Goal: Task Accomplishment & Management: Complete application form

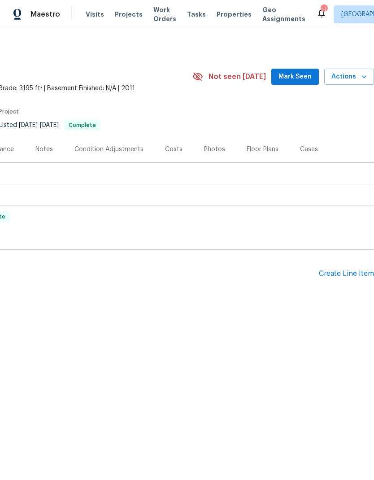
click at [346, 273] on div "Create Line Item" at bounding box center [346, 273] width 55 height 9
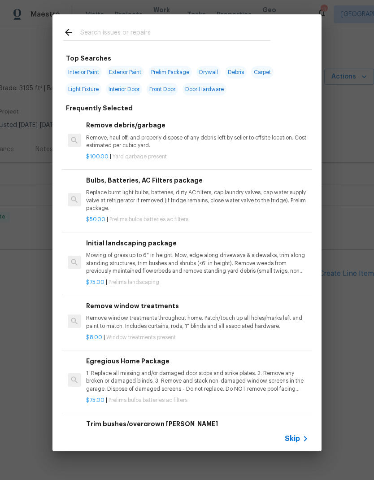
click at [97, 28] on input "text" at bounding box center [175, 33] width 190 height 13
type input "Hvac"
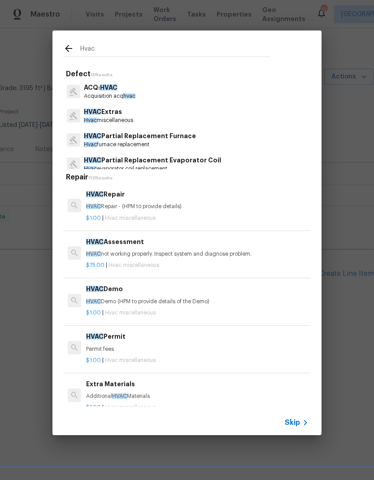
click at [98, 197] on h6 "HVAC Repair" at bounding box center [197, 194] width 222 height 10
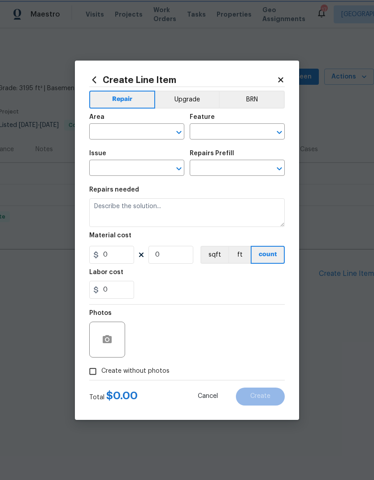
type input "HVAC"
type input "HVAC Extras"
type input "HVAC Repair $1.00"
type textarea "HVAC Repair - (HPM to provide details)"
type input "1"
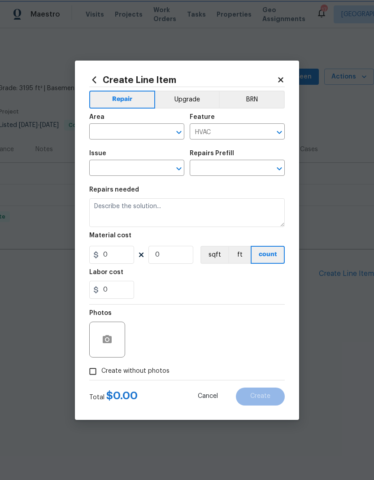
type input "1"
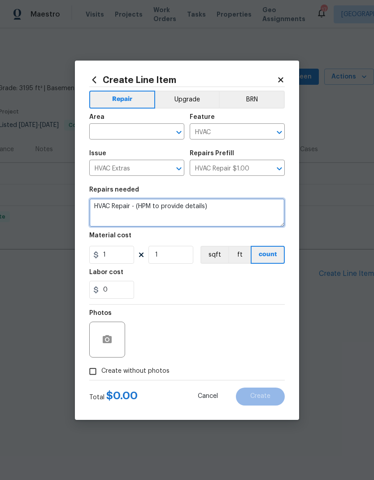
click at [97, 199] on textarea "HVAC Repair - (HPM to provide details)" at bounding box center [186, 212] width 195 height 29
click at [106, 130] on input "text" at bounding box center [124, 133] width 70 height 14
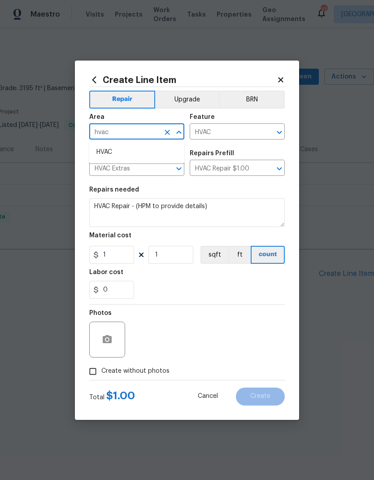
click at [115, 150] on li "HVAC" at bounding box center [136, 152] width 95 height 15
type input "HVAC"
click at [179, 208] on textarea "HVAC Repair - (HPM to provide details)" at bounding box center [186, 212] width 195 height 29
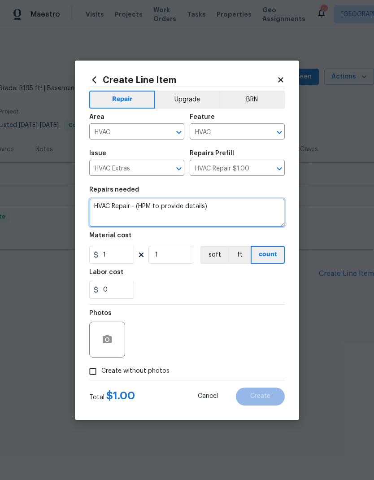
click at [191, 206] on textarea "HVAC Repair - (HPM to provide details)" at bounding box center [186, 212] width 195 height 29
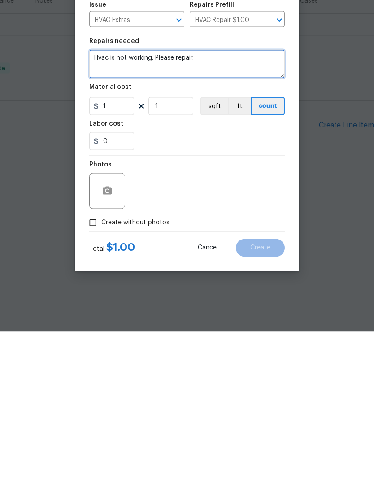
type textarea "Hvac is not working. Please repair."
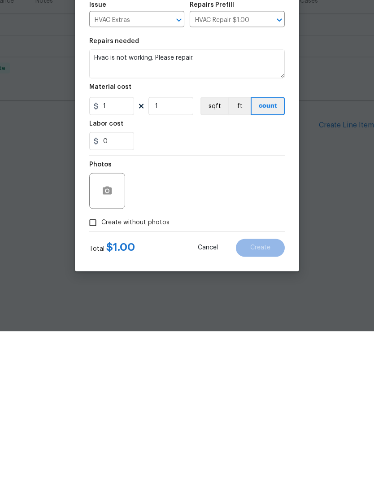
click at [93, 363] on input "Create without photos" at bounding box center [92, 371] width 17 height 17
checkbox input "true"
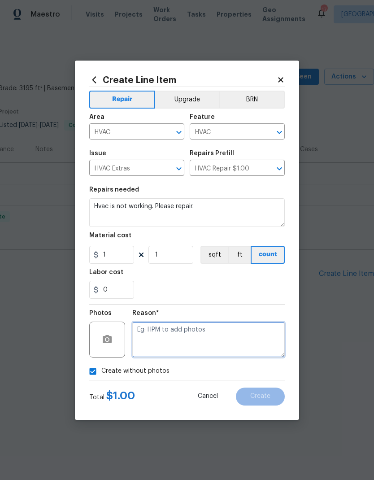
click at [236, 336] on textarea at bounding box center [208, 339] width 152 height 36
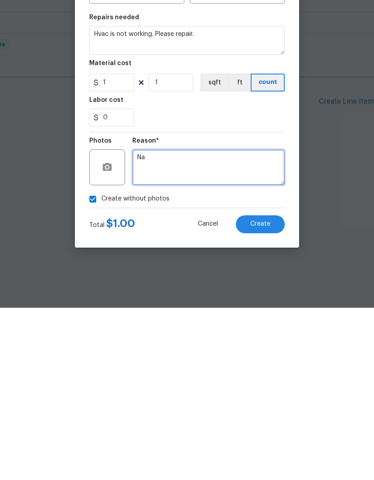
type textarea "Na"
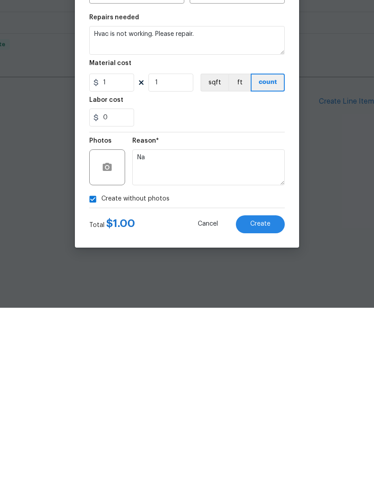
click at [263, 387] on button "Create" at bounding box center [260, 396] width 49 height 18
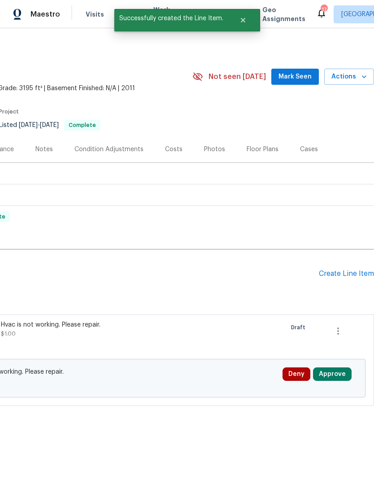
click at [341, 379] on button "Approve" at bounding box center [332, 373] width 39 height 13
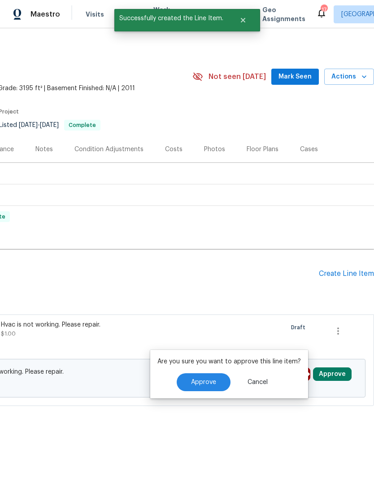
click at [213, 380] on span "Approve" at bounding box center [203, 382] width 25 height 7
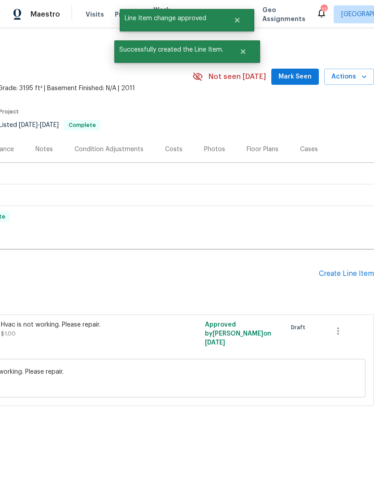
click at [291, 276] on h2 "Pending Line Items" at bounding box center [92, 274] width 451 height 42
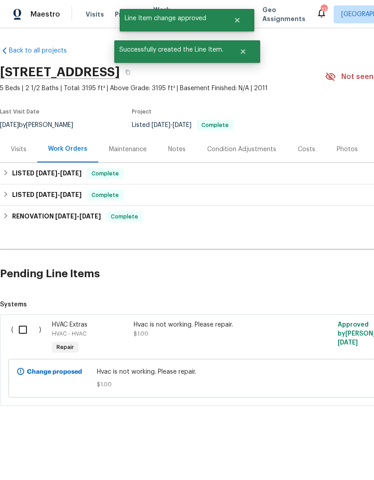
scroll to position [0, 0]
click at [24, 327] on input "checkbox" at bounding box center [26, 329] width 26 height 19
checkbox input "true"
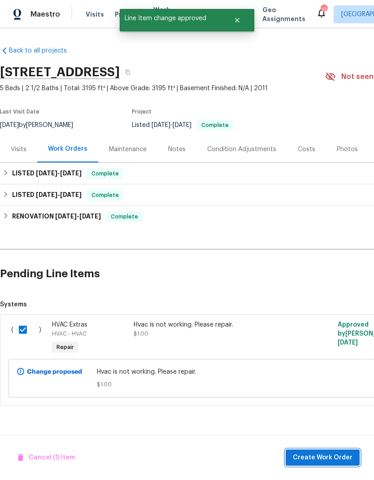
click at [334, 455] on span "Create Work Order" at bounding box center [323, 457] width 60 height 11
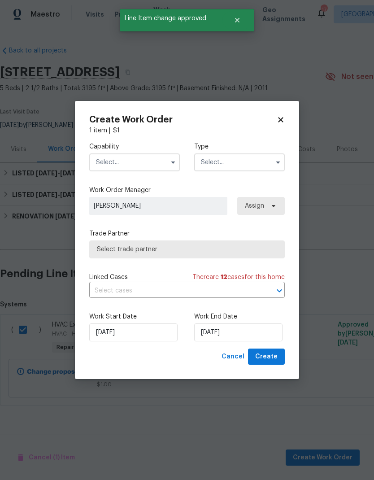
click at [156, 160] on input "text" at bounding box center [134, 162] width 91 height 18
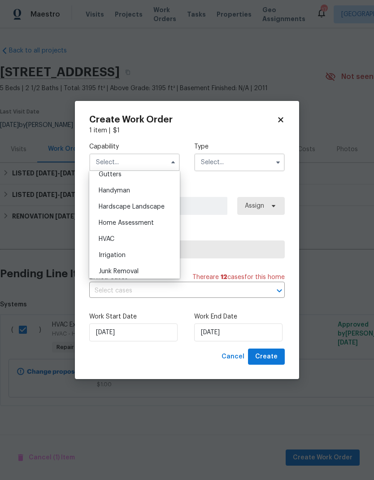
scroll to position [500, 0]
click at [110, 226] on div "HVAC" at bounding box center [134, 222] width 86 height 16
type input "HVAC"
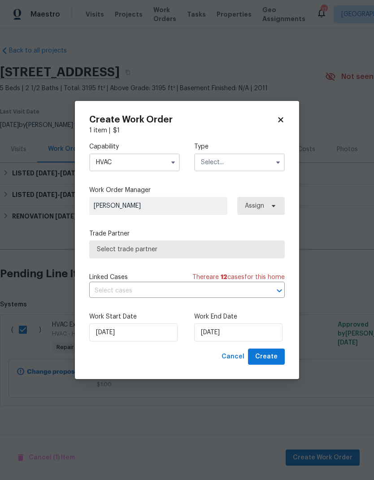
click at [244, 163] on input "text" at bounding box center [239, 162] width 91 height 18
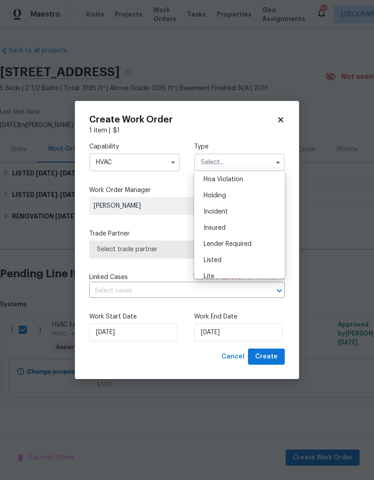
scroll to position [33, 0]
click at [217, 243] on span "Listed" at bounding box center [213, 245] width 18 height 6
type input "Listed"
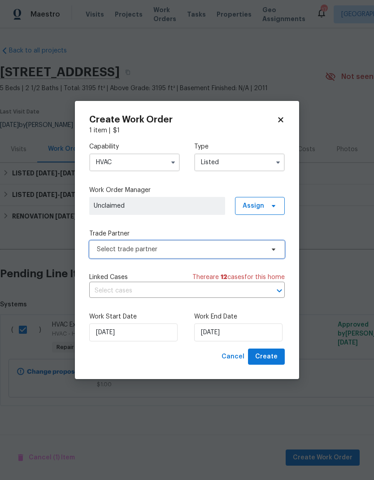
click at [234, 250] on span "Select trade partner" at bounding box center [180, 249] width 167 height 9
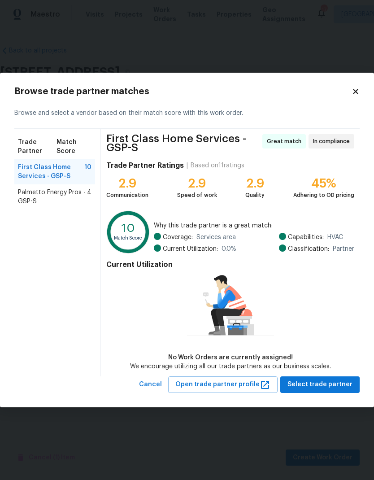
click at [71, 192] on span "Palmetto Energy Pros - GSP-S" at bounding box center [52, 197] width 69 height 18
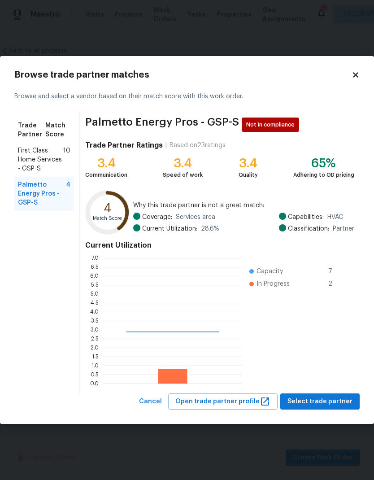
scroll to position [126, 139]
click at [49, 162] on span "First Class Home Services - GSP-S" at bounding box center [40, 159] width 45 height 27
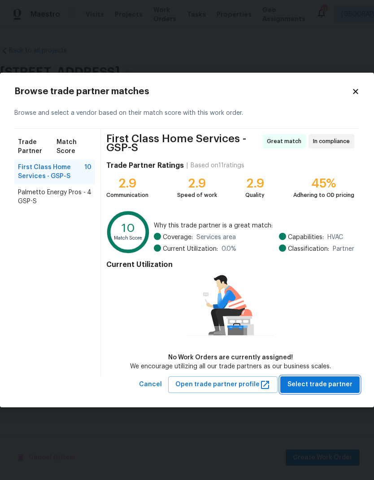
click at [330, 384] on span "Select trade partner" at bounding box center [319, 384] width 65 height 11
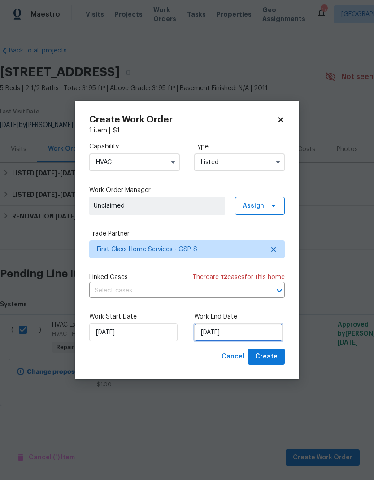
click at [233, 334] on input "[DATE]" at bounding box center [238, 332] width 88 height 18
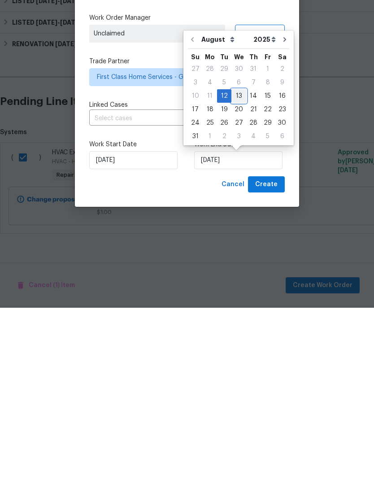
click at [235, 262] on div "13" at bounding box center [238, 268] width 15 height 13
type input "[DATE]"
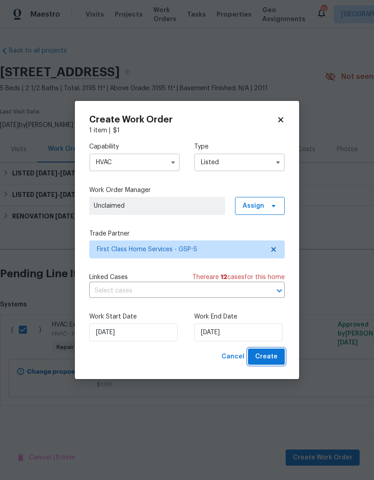
click at [276, 352] on span "Create" at bounding box center [266, 356] width 22 height 11
checkbox input "false"
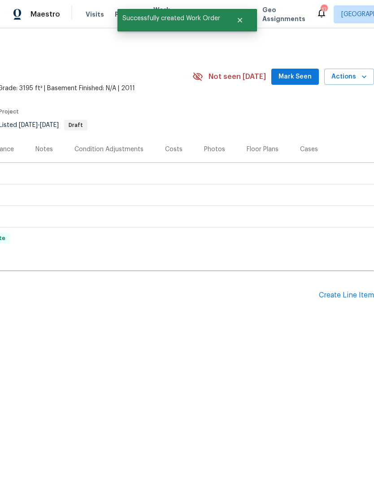
scroll to position [0, 133]
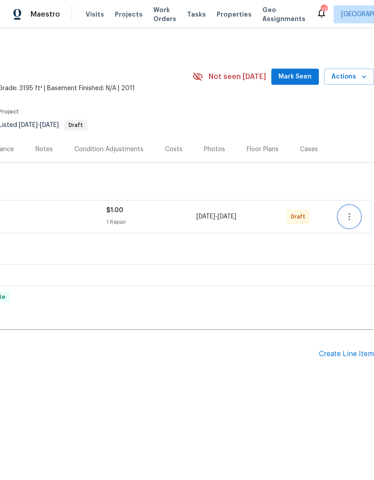
click at [351, 217] on icon "button" at bounding box center [349, 216] width 11 height 11
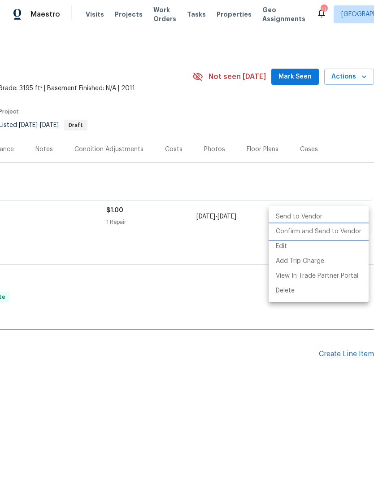
click at [335, 233] on li "Confirm and Send to Vendor" at bounding box center [319, 231] width 100 height 15
